Goal: Find specific fact: Find specific fact

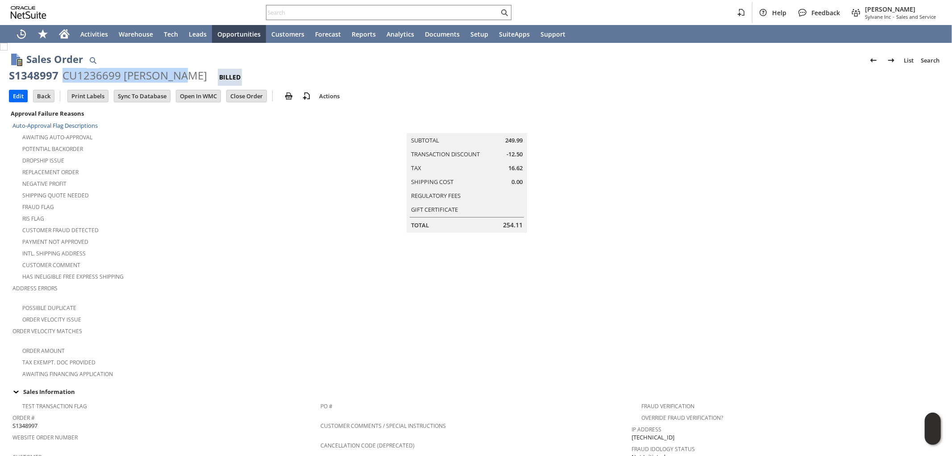
drag, startPoint x: 61, startPoint y: 75, endPoint x: 172, endPoint y: 70, distance: 110.8
click at [172, 70] on div "CU1236699 [PERSON_NAME]" at bounding box center [134, 75] width 145 height 14
copy div "CU1236699 [PERSON_NAME]"
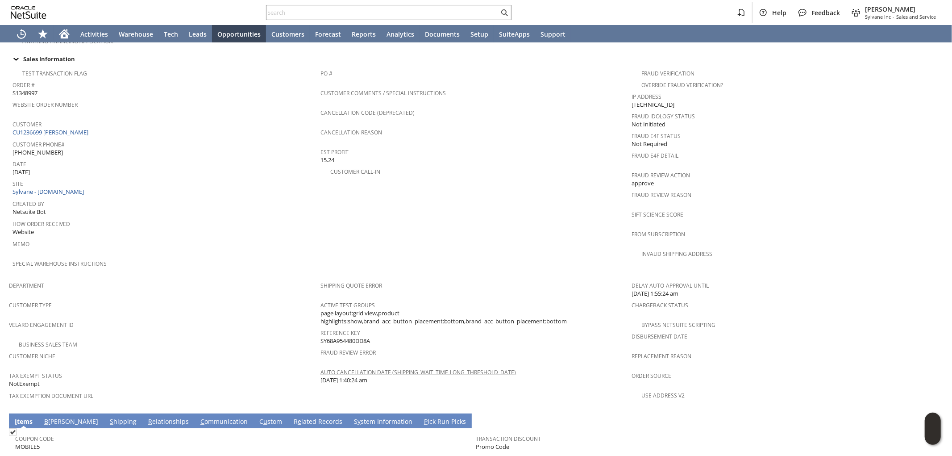
scroll to position [347, 0]
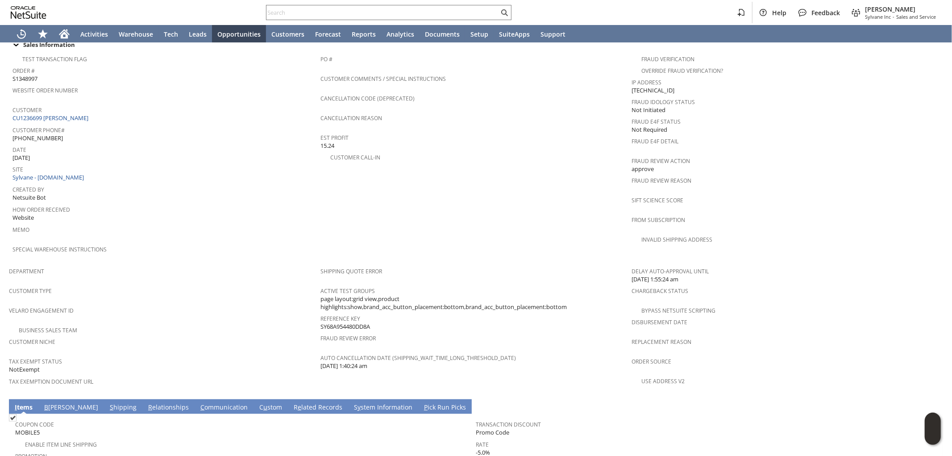
drag, startPoint x: 318, startPoint y: 301, endPoint x: 370, endPoint y: 300, distance: 52.7
click at [370, 312] on div "Reference Key SY68A954480DD8A" at bounding box center [473, 321] width 307 height 19
copy span "SY68A954480DD8A"
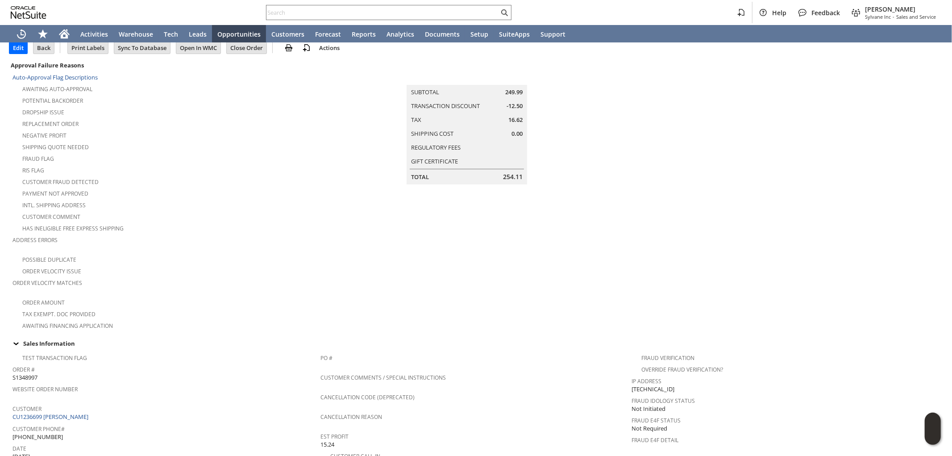
scroll to position [248, 0]
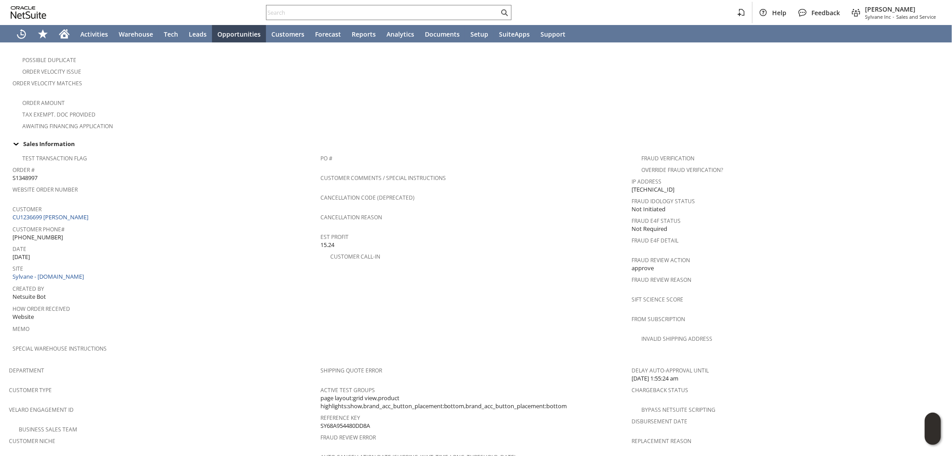
copy span "SY68A954480DD8A"
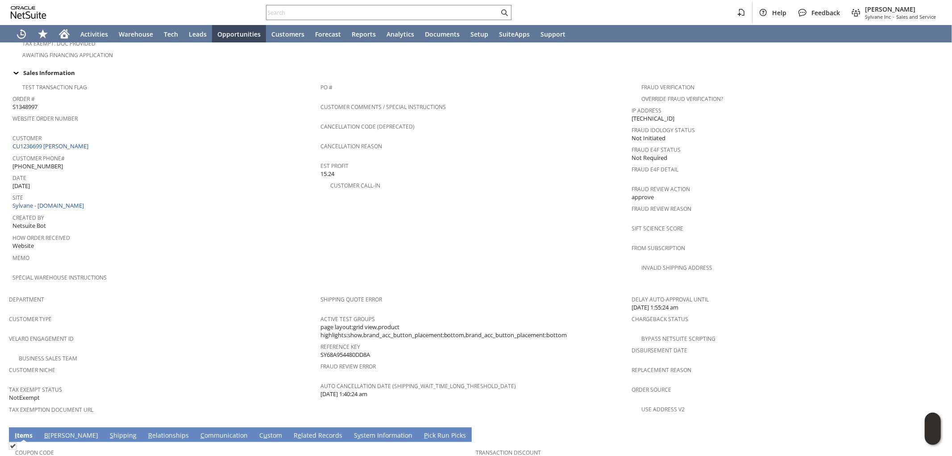
scroll to position [297, 0]
